Goal: Transaction & Acquisition: Purchase product/service

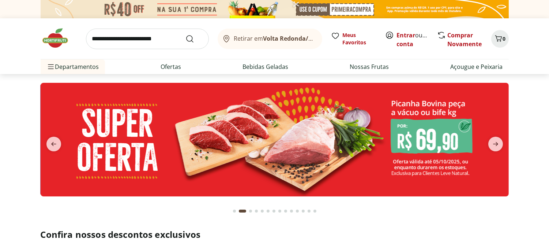
click at [45, 144] on button "previous" at bounding box center [54, 143] width 26 height 15
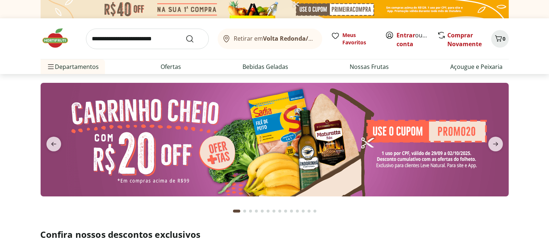
click at [241, 129] on img at bounding box center [275, 139] width 468 height 113
select select "**********"
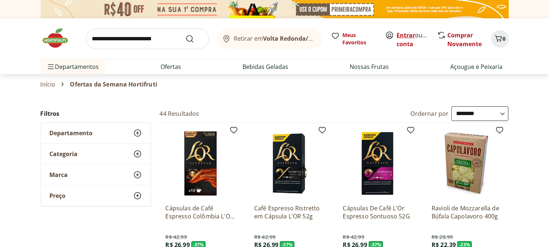
click at [408, 33] on link "Entrar" at bounding box center [406, 35] width 19 height 8
